Goal: Navigation & Orientation: Find specific page/section

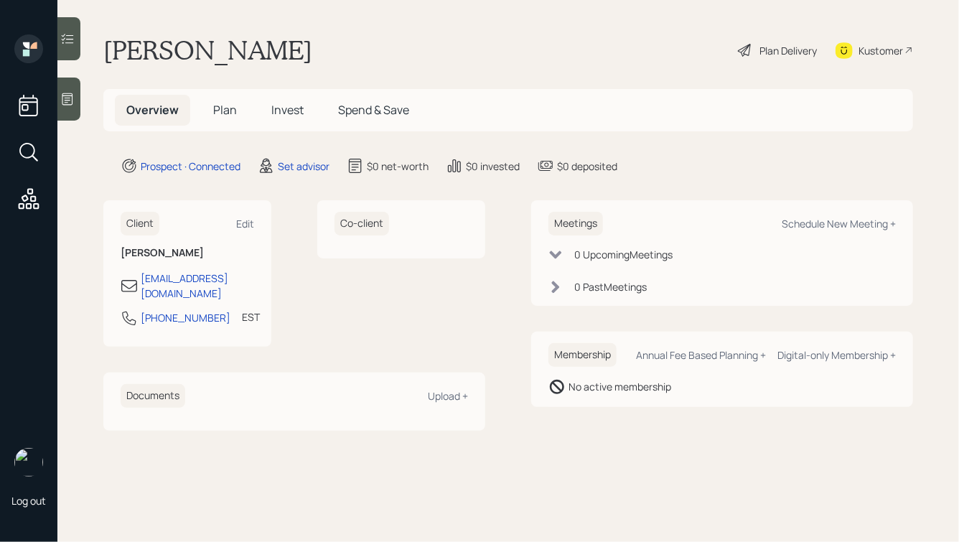
click at [65, 93] on icon at bounding box center [67, 99] width 11 height 12
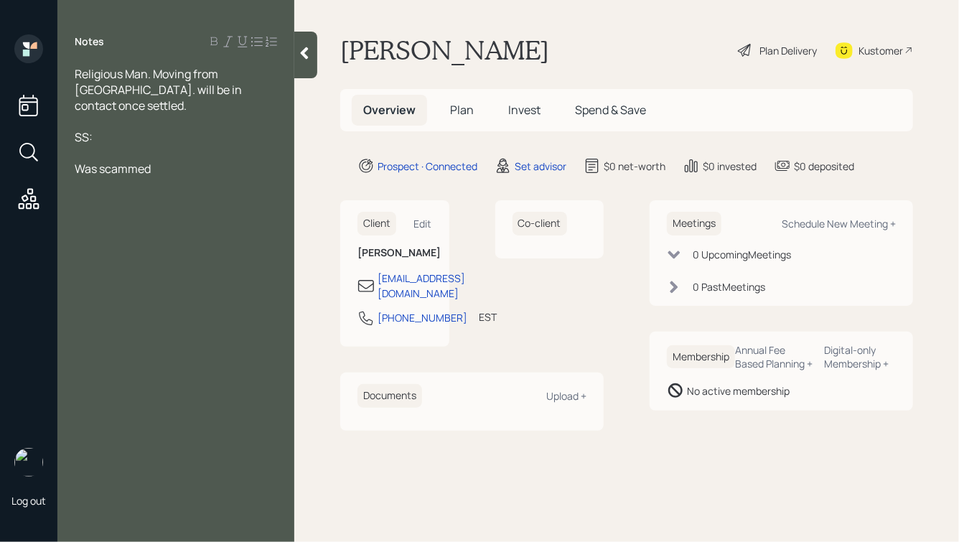
click at [105, 129] on div "SS:" at bounding box center [176, 137] width 202 height 16
